Goal: Information Seeking & Learning: Learn about a topic

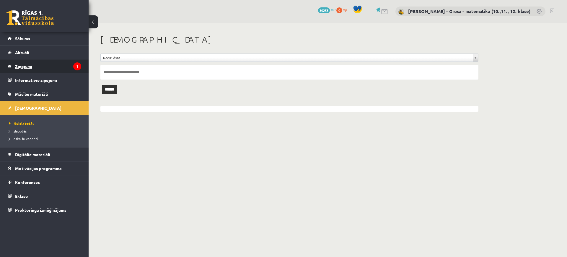
click at [33, 63] on legend "Ziņojumi 1" at bounding box center [48, 66] width 66 height 14
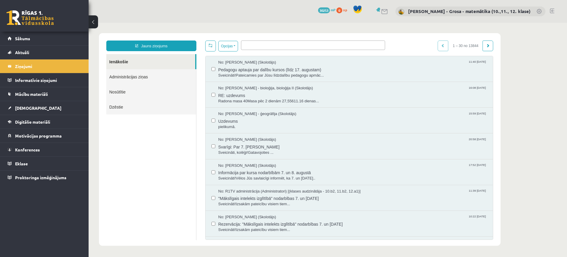
click at [112, 95] on link "Nosūtītie" at bounding box center [151, 91] width 90 height 15
click at [112, 92] on link "Nosūtītie" at bounding box center [151, 91] width 90 height 15
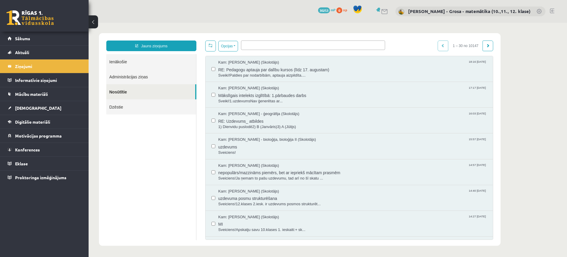
click at [143, 63] on link "Ienākošie" at bounding box center [151, 61] width 90 height 15
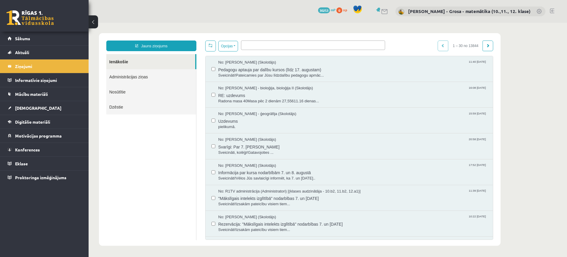
click at [133, 63] on link "Ienākošie" at bounding box center [150, 61] width 89 height 15
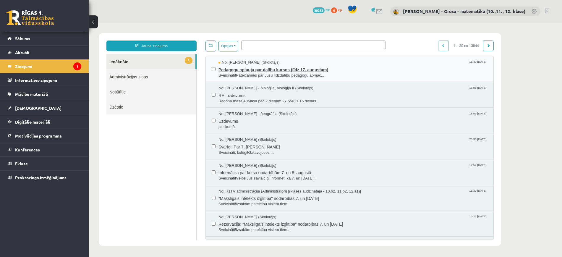
click at [243, 67] on span "Pedagogu aptauja par dalību kursos (līdz 17. augustam)" at bounding box center [352, 68] width 269 height 7
click at [50, 60] on legend "Ziņojumi 1" at bounding box center [48, 66] width 66 height 14
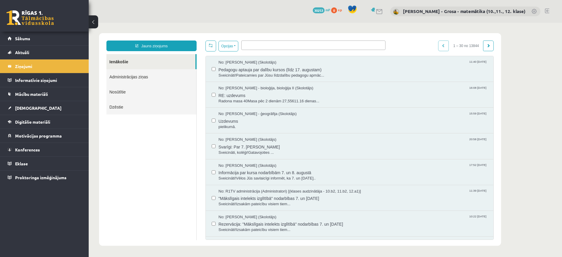
click at [147, 56] on link "Ienākošie" at bounding box center [150, 61] width 89 height 15
click at [140, 60] on link "Ienākošie" at bounding box center [150, 61] width 89 height 15
click at [42, 121] on span "Digitālie materiāli" at bounding box center [32, 121] width 35 height 5
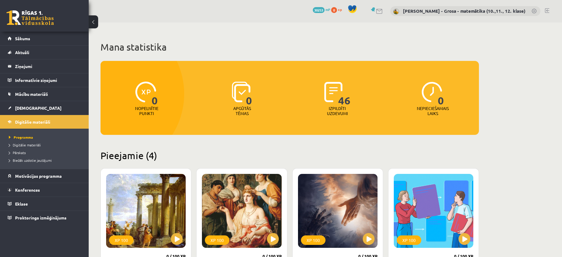
click at [28, 147] on li "Digitālie materiāli" at bounding box center [46, 145] width 74 height 8
click at [28, 146] on span "Digitālie materiāli" at bounding box center [27, 144] width 37 height 5
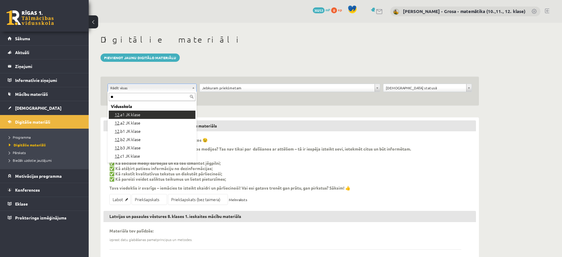
type input "**"
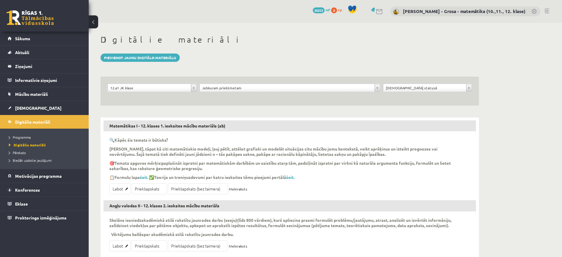
click at [265, 84] on div "Jebkuram priekšmetam" at bounding box center [289, 88] width 180 height 8
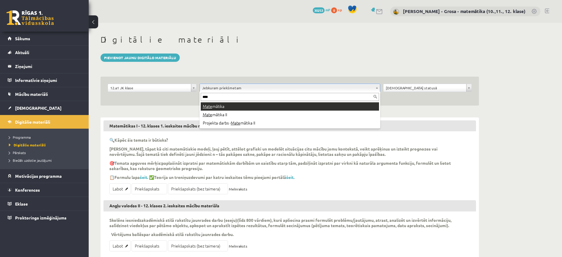
type input "****"
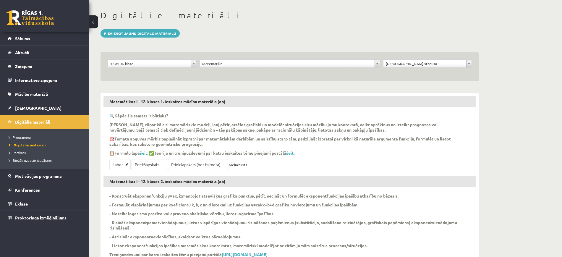
scroll to position [37, 0]
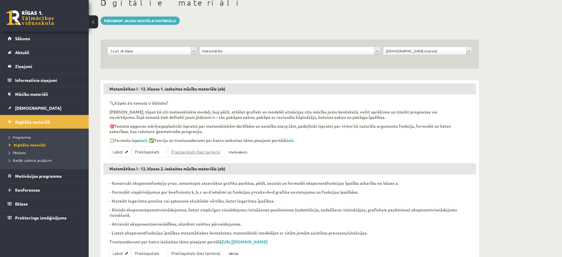
click at [222, 153] on link "Priekšapskats (bez taimera)" at bounding box center [198, 151] width 60 height 11
click at [43, 39] on link "Sākums" at bounding box center [45, 39] width 74 height 14
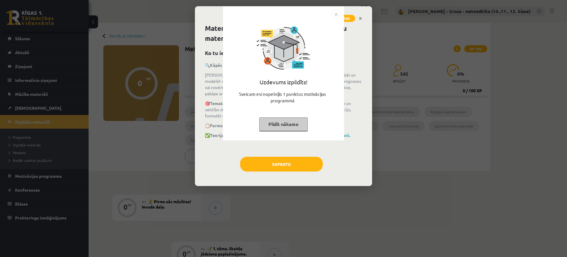
click at [289, 121] on button "Pildīt nākamo" at bounding box center [283, 124] width 48 height 14
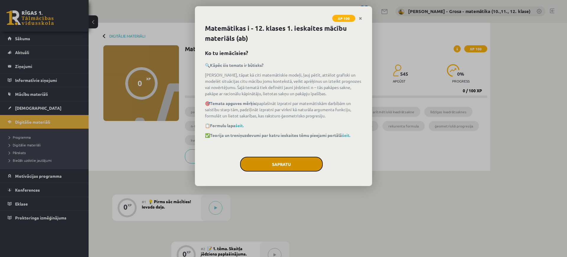
click at [296, 168] on button "Sapratu" at bounding box center [281, 164] width 83 height 15
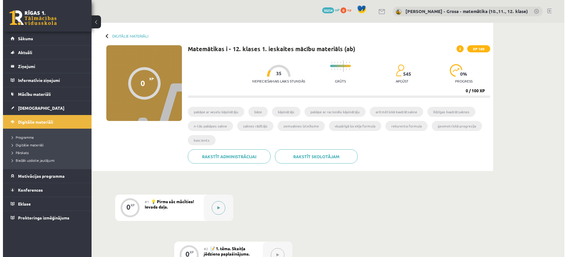
scroll to position [111, 0]
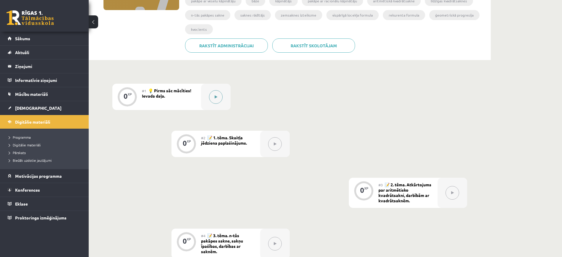
click at [213, 95] on button at bounding box center [216, 97] width 14 height 14
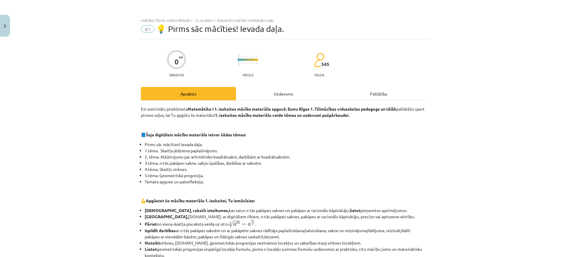
click at [295, 95] on div "Uzdevums" at bounding box center [283, 93] width 95 height 13
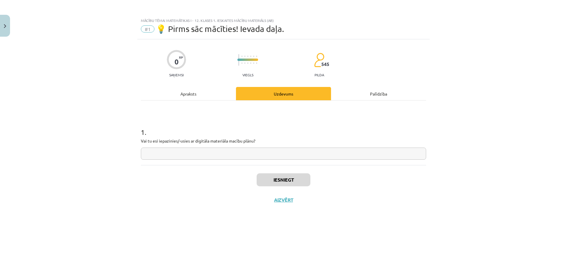
click at [288, 158] on input "text" at bounding box center [283, 153] width 285 height 12
type input "*"
click at [296, 186] on button "Iesniegt" at bounding box center [284, 179] width 54 height 13
click at [278, 169] on div "Iesniegt Aizvērt" at bounding box center [283, 185] width 285 height 41
click at [298, 202] on button "Nākamā nodarbība" at bounding box center [284, 204] width 58 height 14
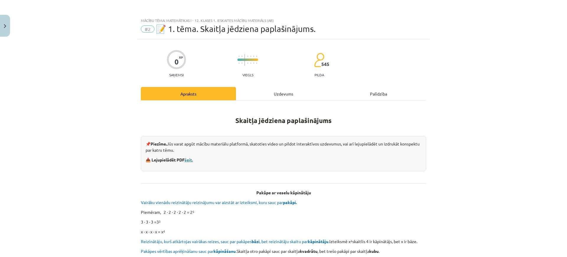
click at [188, 161] on link "šeit." at bounding box center [189, 159] width 8 height 5
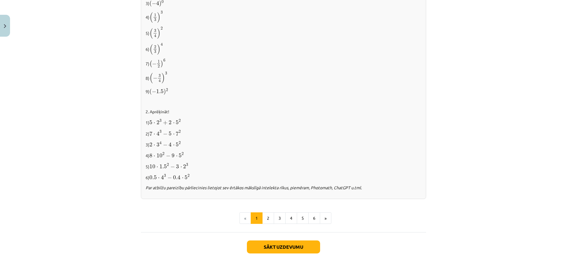
scroll to position [583, 0]
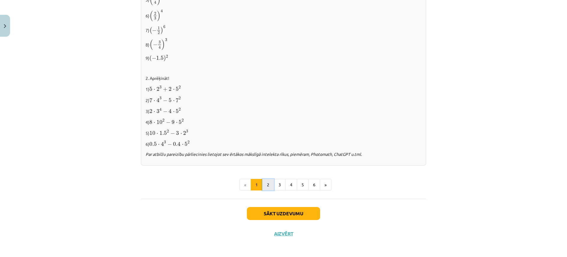
click at [268, 186] on button "2" at bounding box center [268, 185] width 12 height 12
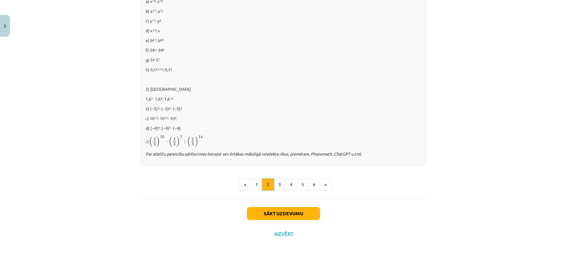
scroll to position [370, 0]
click at [280, 185] on button "3" at bounding box center [280, 184] width 12 height 12
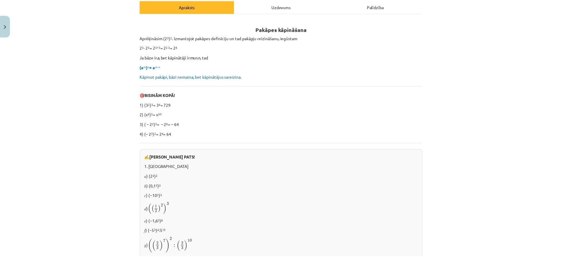
scroll to position [0, 0]
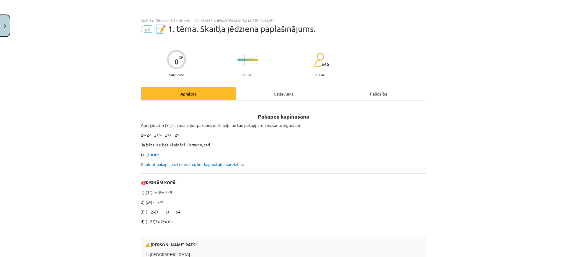
click at [9, 22] on button "Close" at bounding box center [5, 26] width 10 height 22
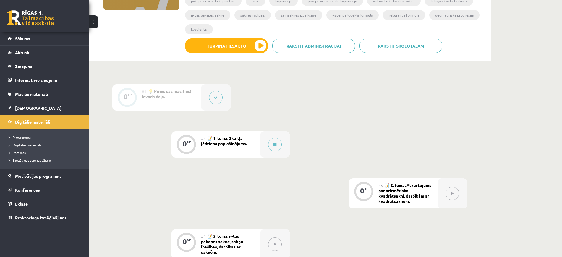
click at [370, 99] on div "0 XP #1 💡 Pirms sāc mācīties! Ievada daļa. 0 XP #2 📝 1. tēma. Skaitļa jēdziena …" at bounding box center [289, 242] width 354 height 316
click at [30, 144] on span "Digitālie materiāli" at bounding box center [25, 144] width 32 height 5
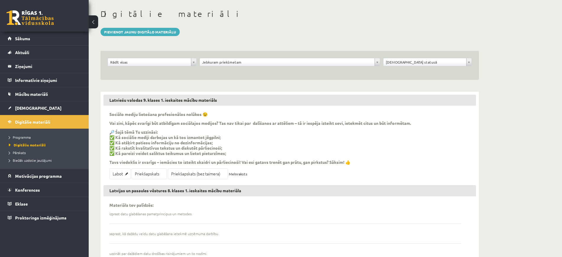
scroll to position [74, 0]
